Goal: Check status: Check status

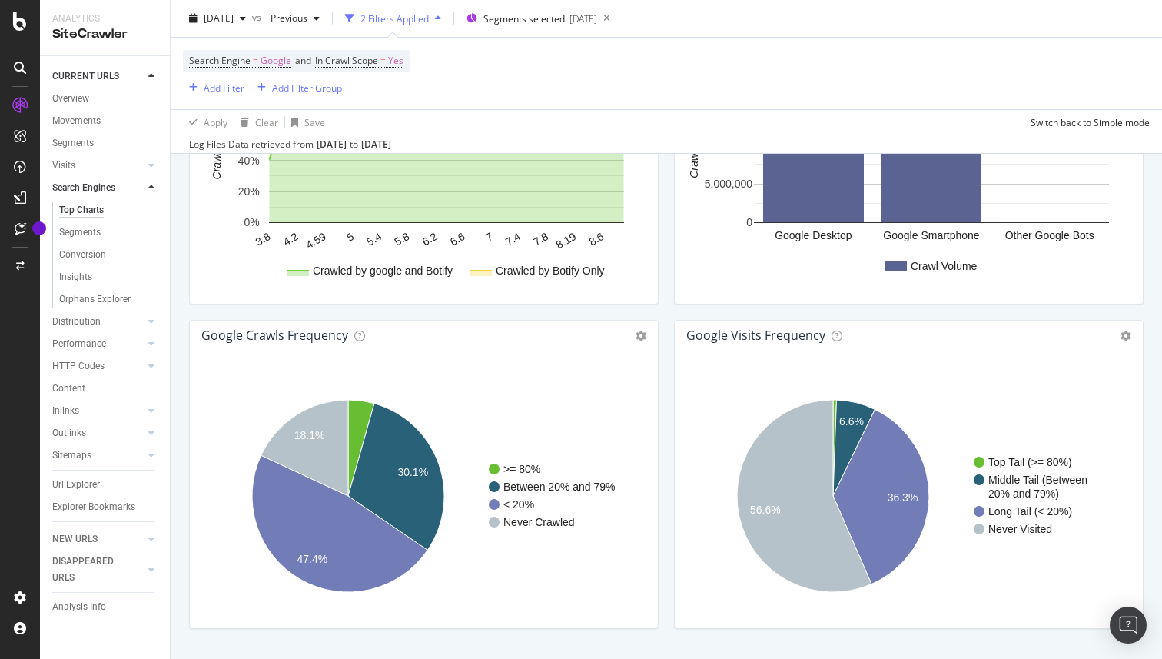
scroll to position [1779, 0]
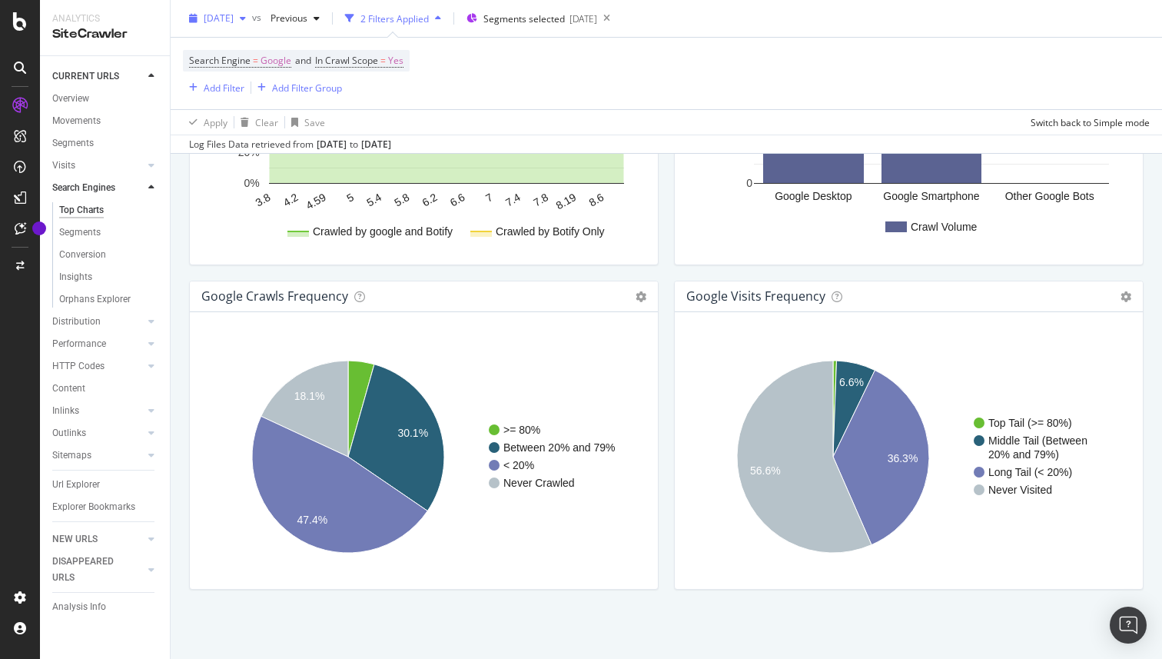
click at [234, 23] on span "[DATE]" at bounding box center [219, 18] width 30 height 13
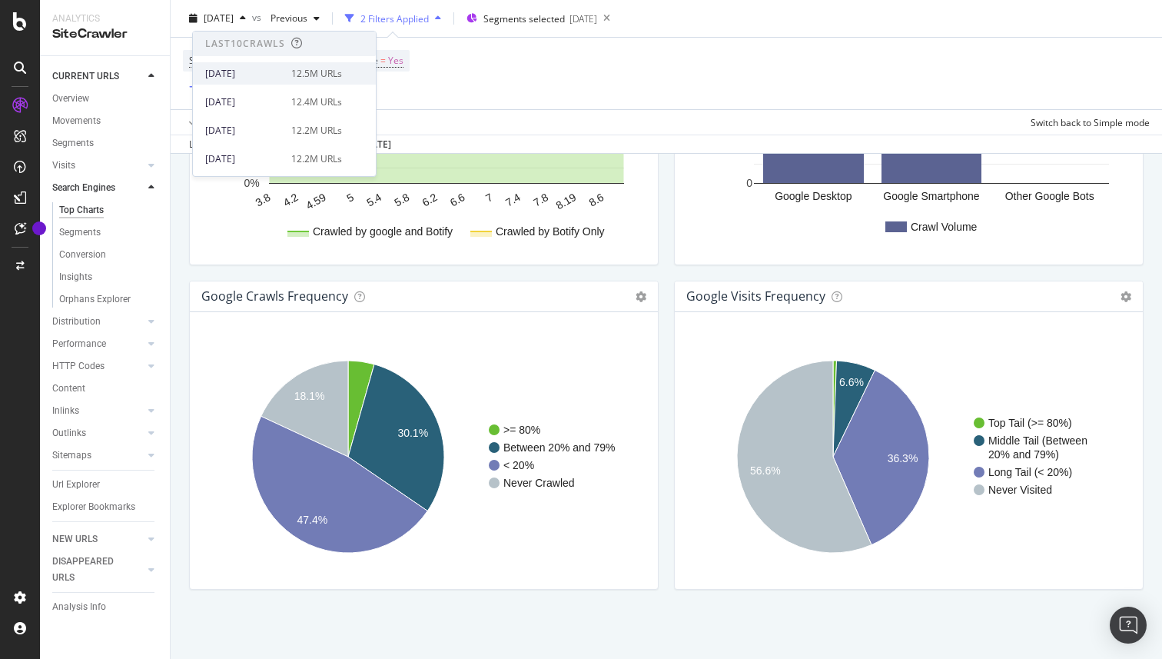
click at [253, 71] on div "[DATE]" at bounding box center [243, 74] width 77 height 14
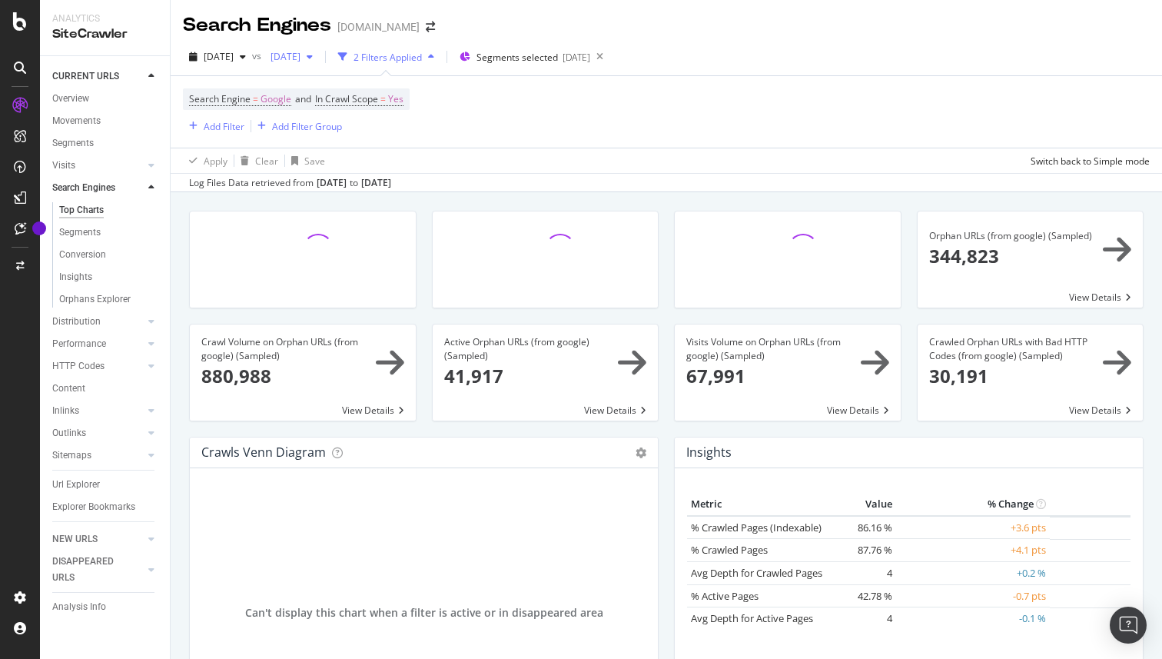
click at [301, 53] on span "[DATE]" at bounding box center [282, 56] width 36 height 13
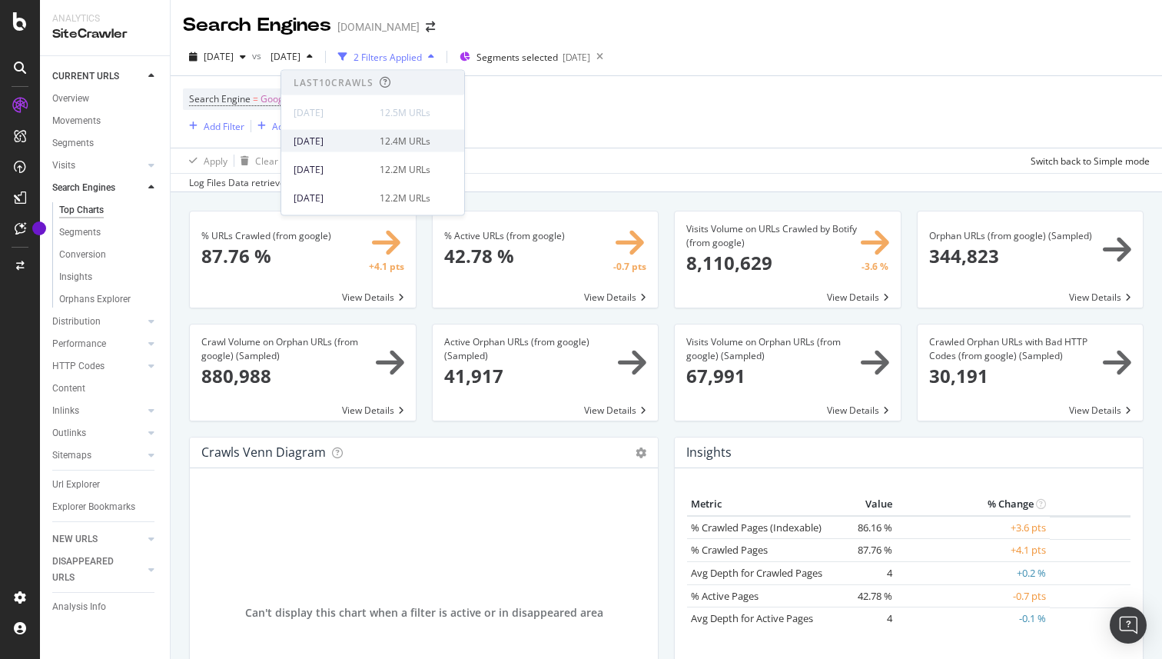
click at [367, 145] on div "[DATE] 12.4M URLs" at bounding box center [362, 141] width 137 height 14
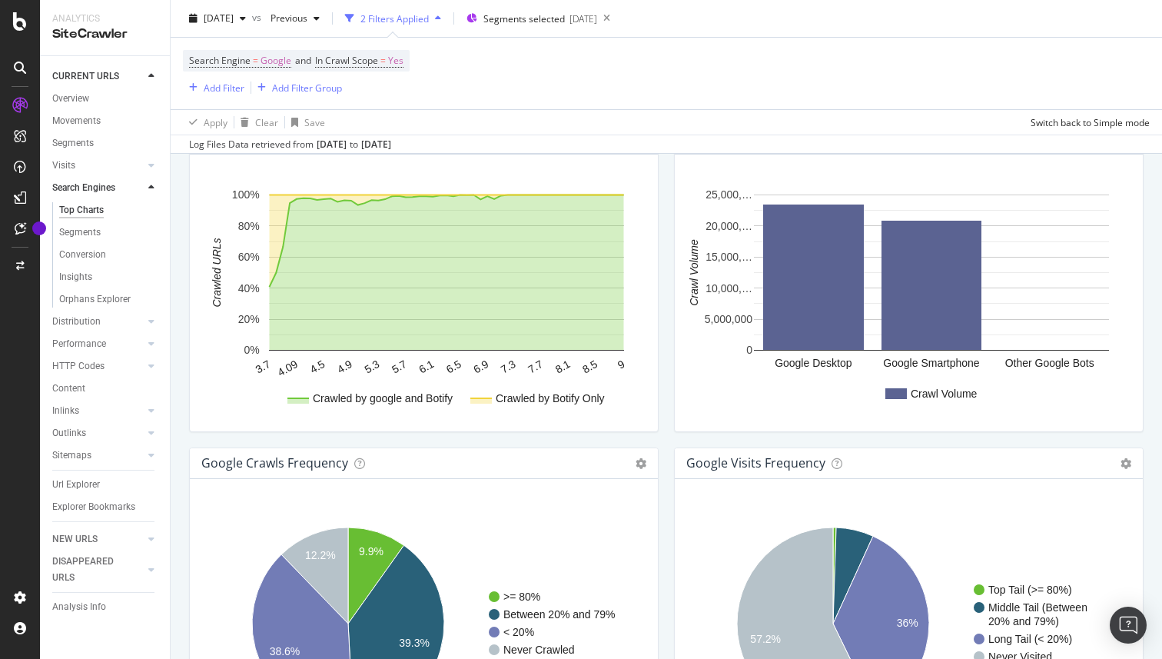
scroll to position [1779, 0]
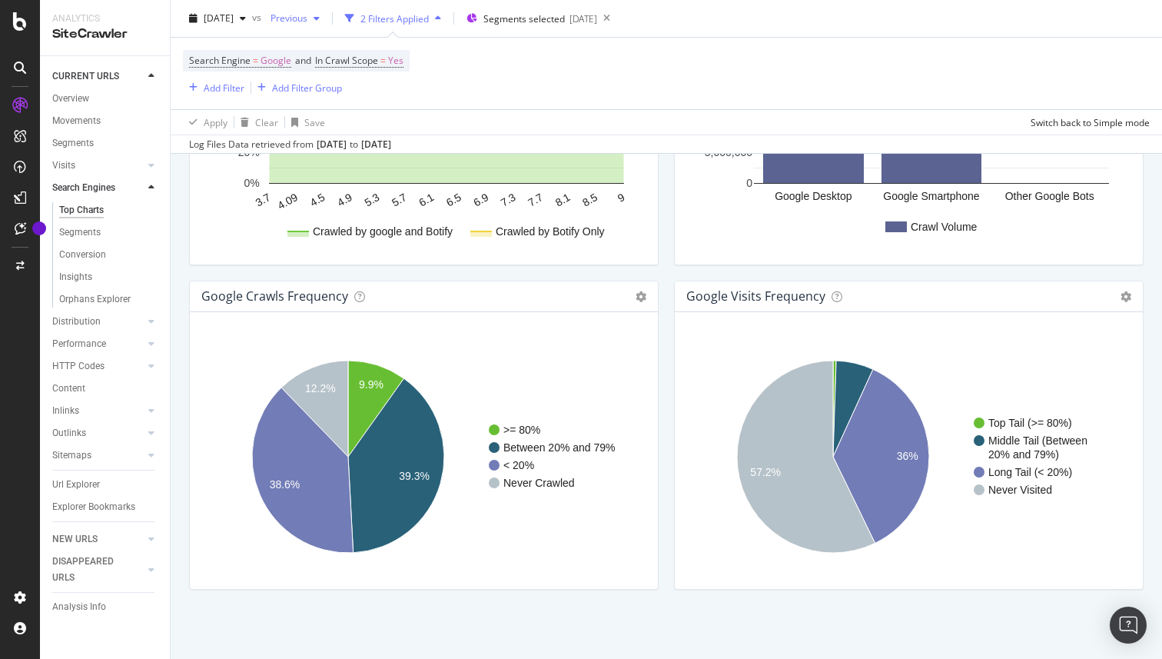
click at [308, 17] on span "Previous" at bounding box center [285, 18] width 43 height 13
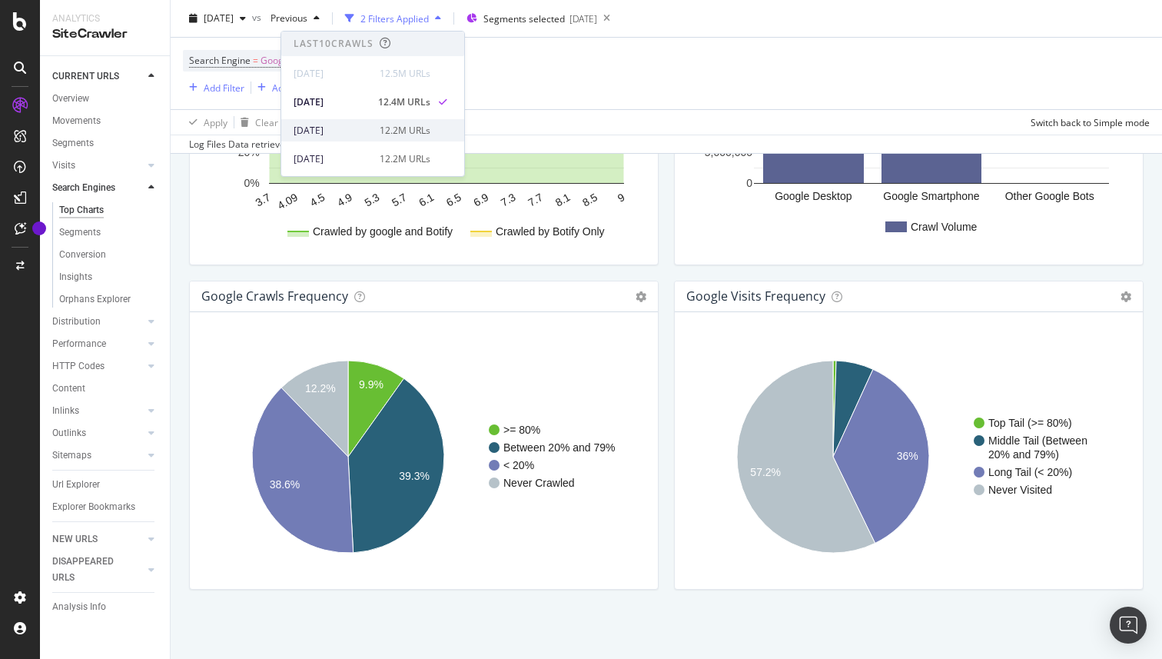
click at [341, 124] on div "[DATE]" at bounding box center [332, 131] width 77 height 14
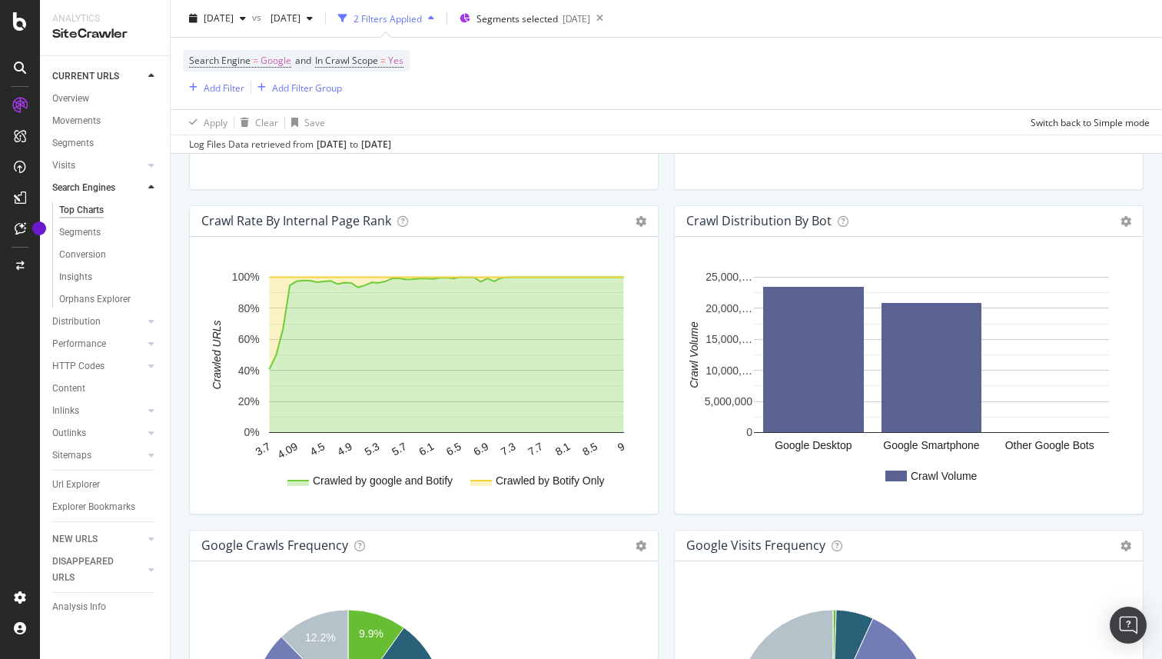
scroll to position [1779, 0]
